Goal: Task Accomplishment & Management: Use online tool/utility

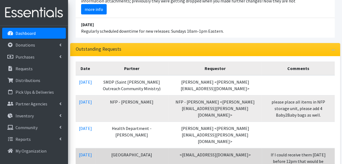
scroll to position [82, 0]
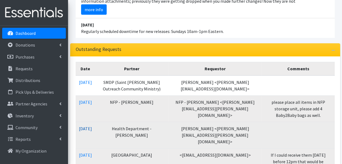
click at [92, 126] on link "08/05/2025" at bounding box center [85, 128] width 13 height 5
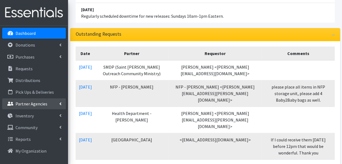
scroll to position [97, 0]
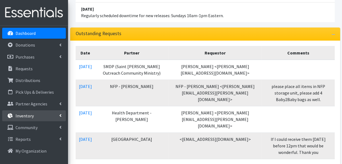
click at [31, 114] on p "Inventory" at bounding box center [25, 115] width 18 height 5
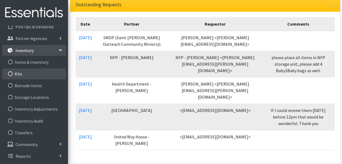
scroll to position [127, 0]
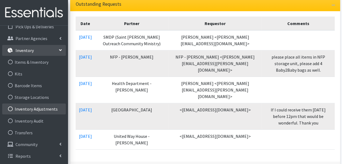
click at [38, 110] on link "Inventory Adjustments" at bounding box center [34, 108] width 64 height 11
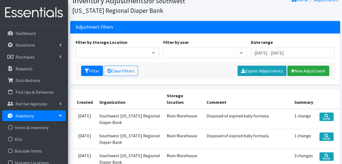
scroll to position [22, 0]
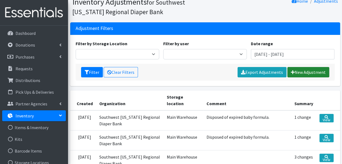
click at [306, 69] on link "New Adjustment" at bounding box center [309, 72] width 42 height 10
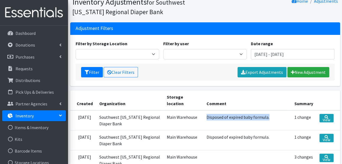
drag, startPoint x: 209, startPoint y: 118, endPoint x: 272, endPoint y: 117, distance: 62.4
click at [272, 117] on td "Disposed of expired baby formula." at bounding box center [247, 120] width 88 height 20
drag, startPoint x: 272, startPoint y: 117, endPoint x: 253, endPoint y: 118, distance: 18.3
copy td "Disposed of expired baby formula."
click at [310, 71] on link "New Adjustment" at bounding box center [309, 72] width 42 height 10
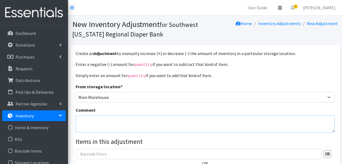
click at [111, 120] on textarea "Comment" at bounding box center [205, 123] width 259 height 17
click at [146, 129] on textarea "Comment" at bounding box center [205, 123] width 259 height 17
paste textarea "Disposed of expired baby formula."
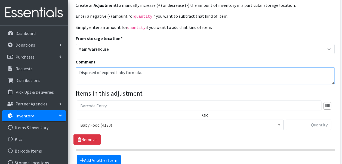
scroll to position [48, 0]
type textarea "Disposed of expired baby formula."
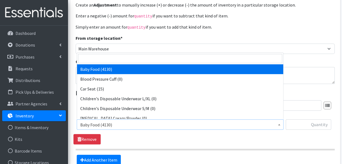
click at [146, 124] on span "Baby Food (4130)" at bounding box center [180, 125] width 200 height 8
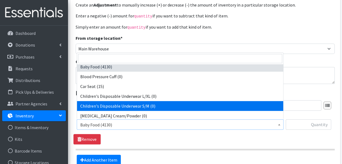
scroll to position [0, 0]
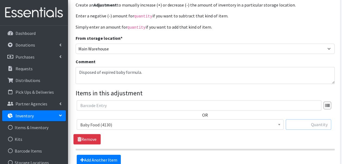
click at [299, 123] on input "text" at bounding box center [308, 124] width 45 height 10
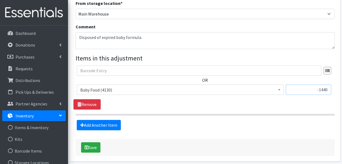
scroll to position [84, 0]
type input "-1440"
click at [92, 143] on button "Save" at bounding box center [90, 147] width 19 height 10
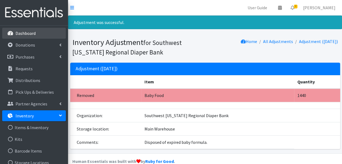
click at [33, 33] on p "Dashboard" at bounding box center [26, 32] width 20 height 5
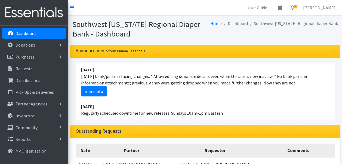
click at [243, 110] on li "April 16 2023 Regularly scheduled downtime for new releases: Sundays 10am-1pm E…" at bounding box center [205, 110] width 259 height 20
